Goal: Check status: Check status

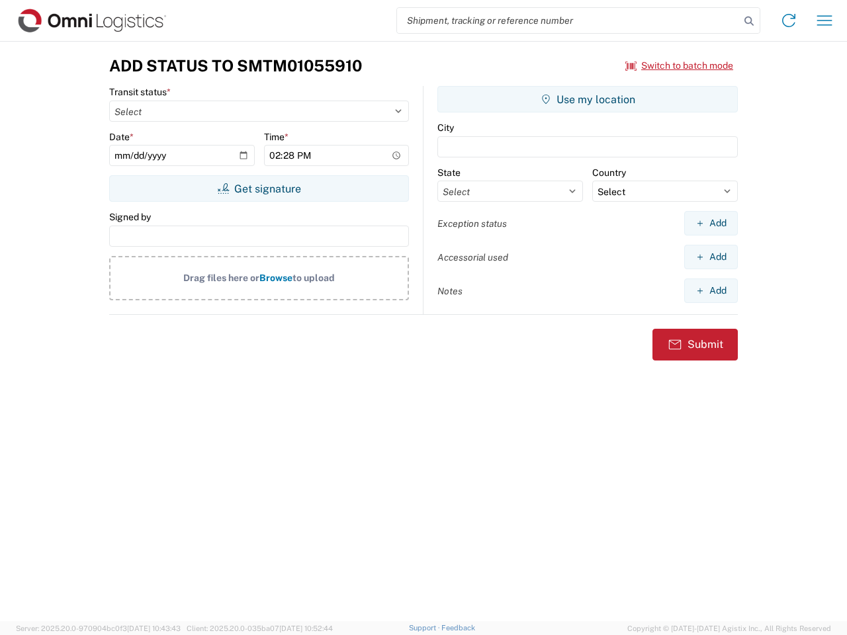
click at [568, 21] on input "search" at bounding box center [568, 20] width 343 height 25
click at [749, 21] on icon at bounding box center [748, 21] width 19 height 19
click at [788, 21] on icon at bounding box center [788, 20] width 21 height 21
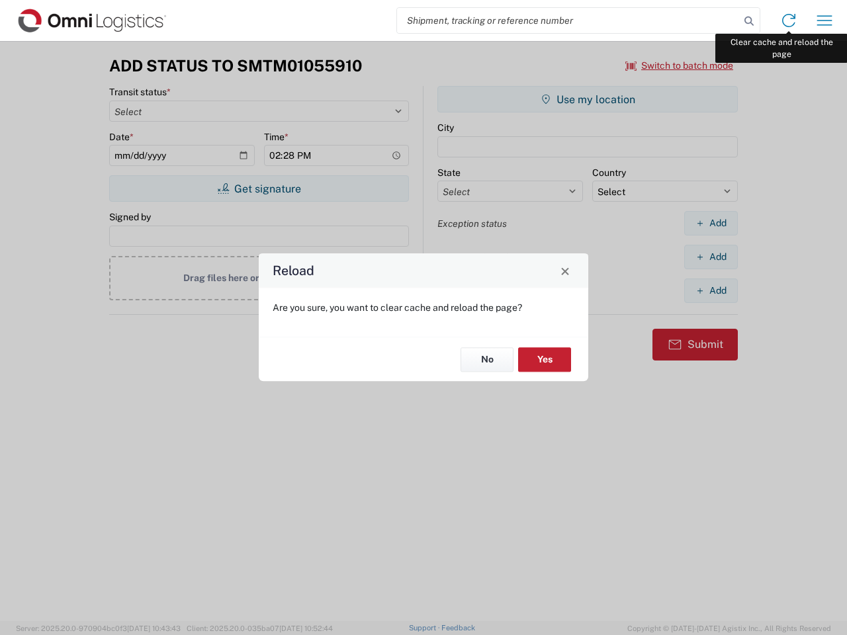
click at [824, 21] on div "Reload Are you sure, you want to clear cache and reload the page? No Yes" at bounding box center [423, 317] width 847 height 635
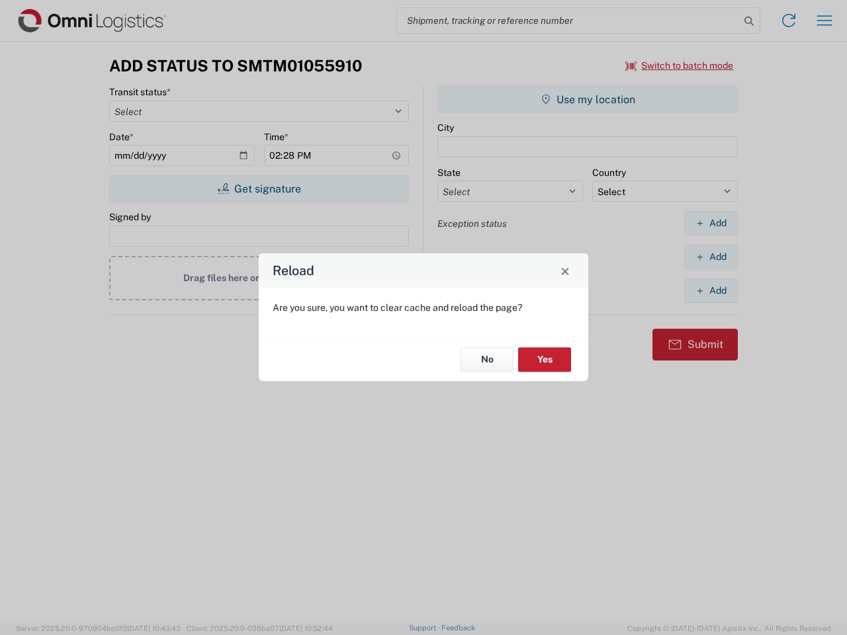
click at [679, 65] on div "Reload Are you sure, you want to clear cache and reload the page? No Yes" at bounding box center [423, 317] width 847 height 635
click at [259, 188] on div "Reload Are you sure, you want to clear cache and reload the page? No Yes" at bounding box center [423, 317] width 847 height 635
click at [587, 99] on div "Reload Are you sure, you want to clear cache and reload the page? No Yes" at bounding box center [423, 317] width 847 height 635
click at [710, 223] on div "Reload Are you sure, you want to clear cache and reload the page? No Yes" at bounding box center [423, 317] width 847 height 635
click at [710, 257] on div "Reload Are you sure, you want to clear cache and reload the page? No Yes" at bounding box center [423, 317] width 847 height 635
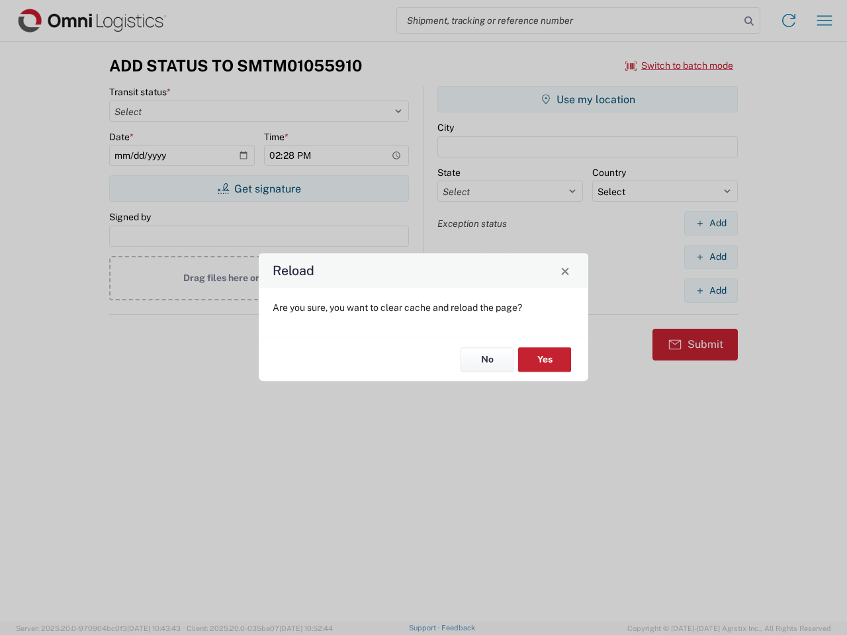
click at [710, 290] on div "Reload Are you sure, you want to clear cache and reload the page? No Yes" at bounding box center [423, 317] width 847 height 635
